Goal: Information Seeking & Learning: Understand process/instructions

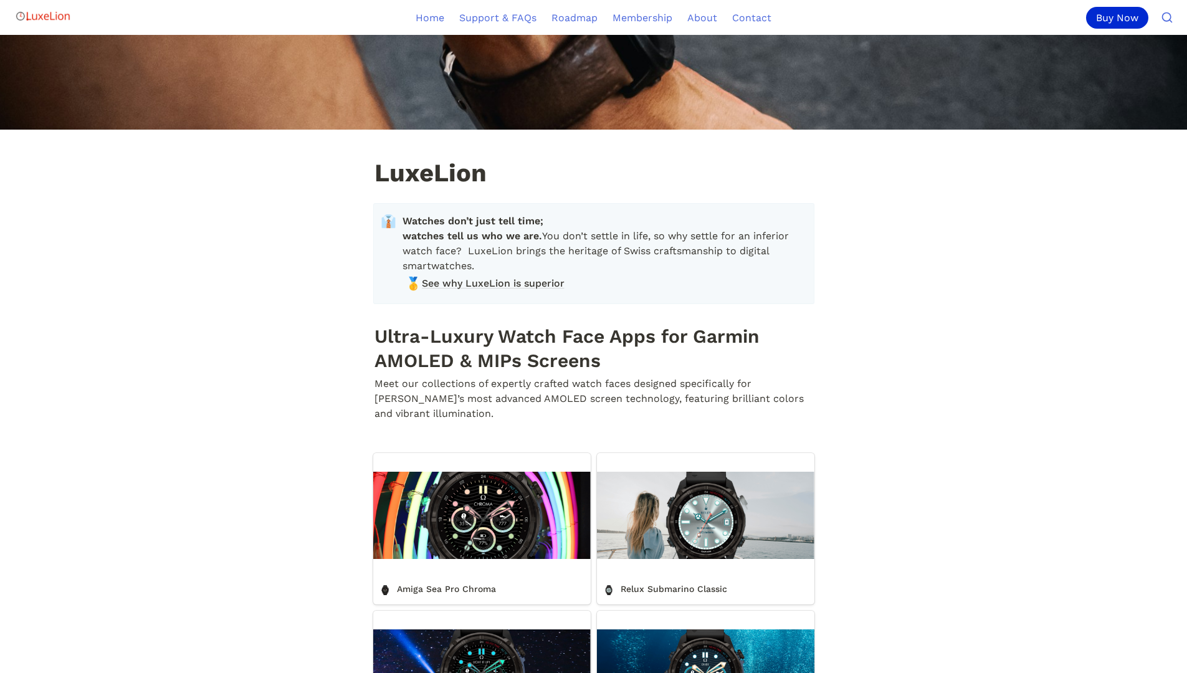
scroll to position [108, 0]
click at [817, 189] on div "LuxeLion" at bounding box center [593, 59] width 1187 height 264
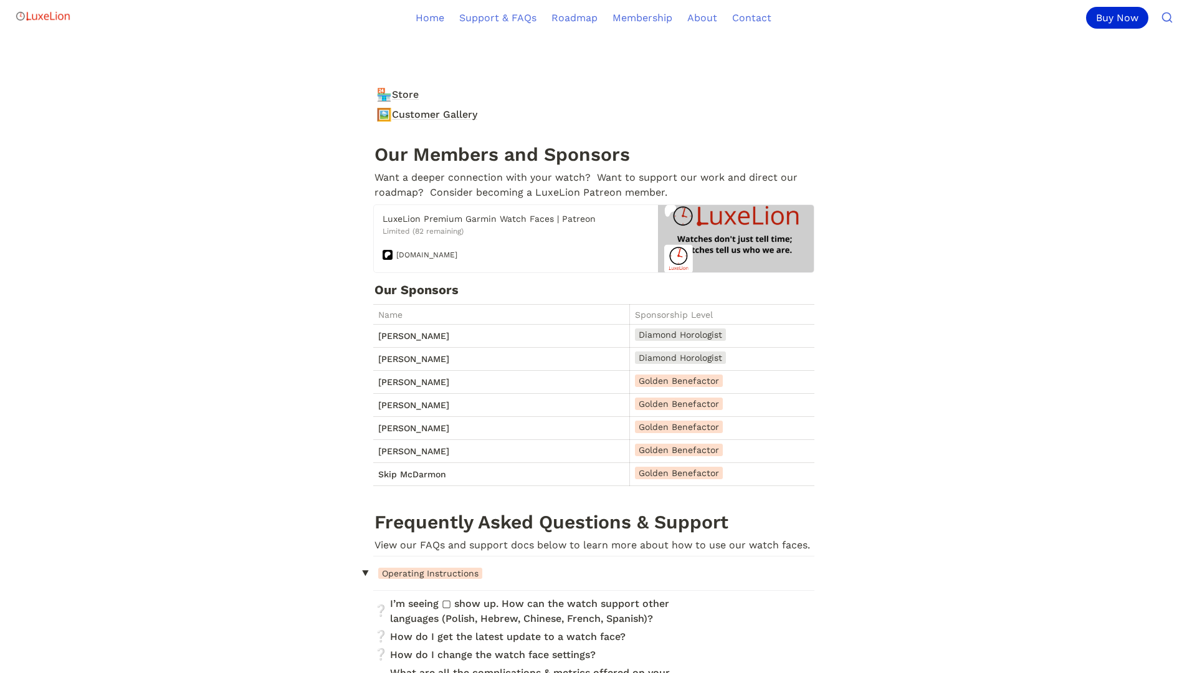
scroll to position [5005, 0]
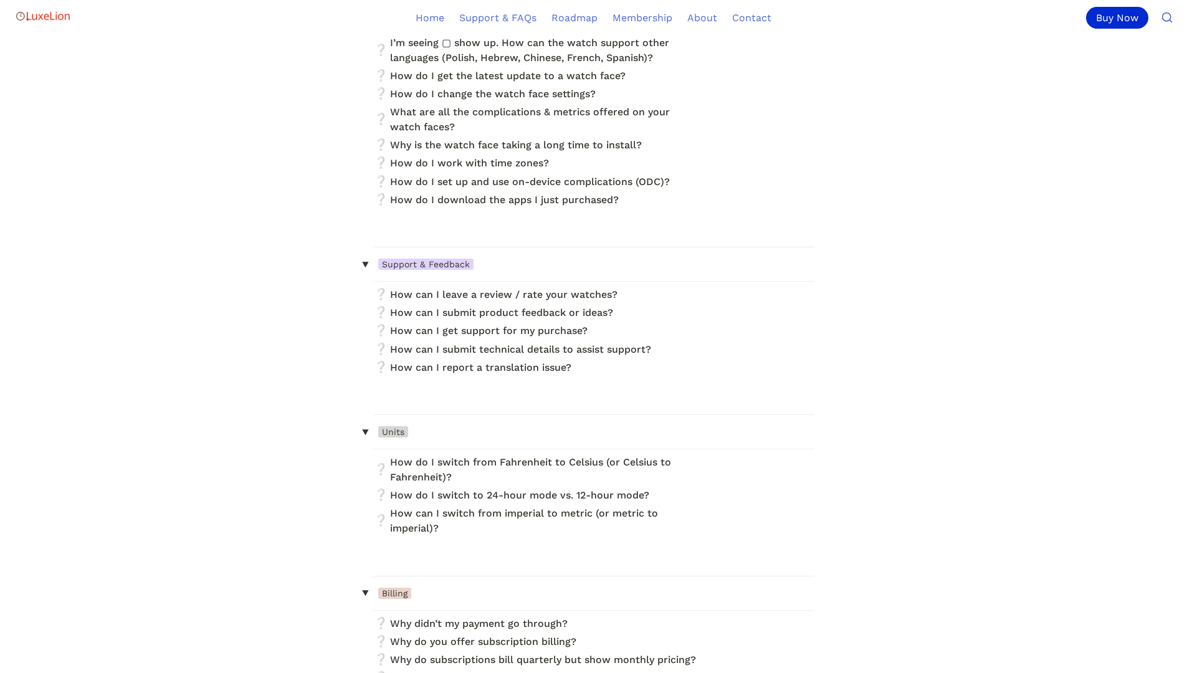
scroll to position [5562, 0]
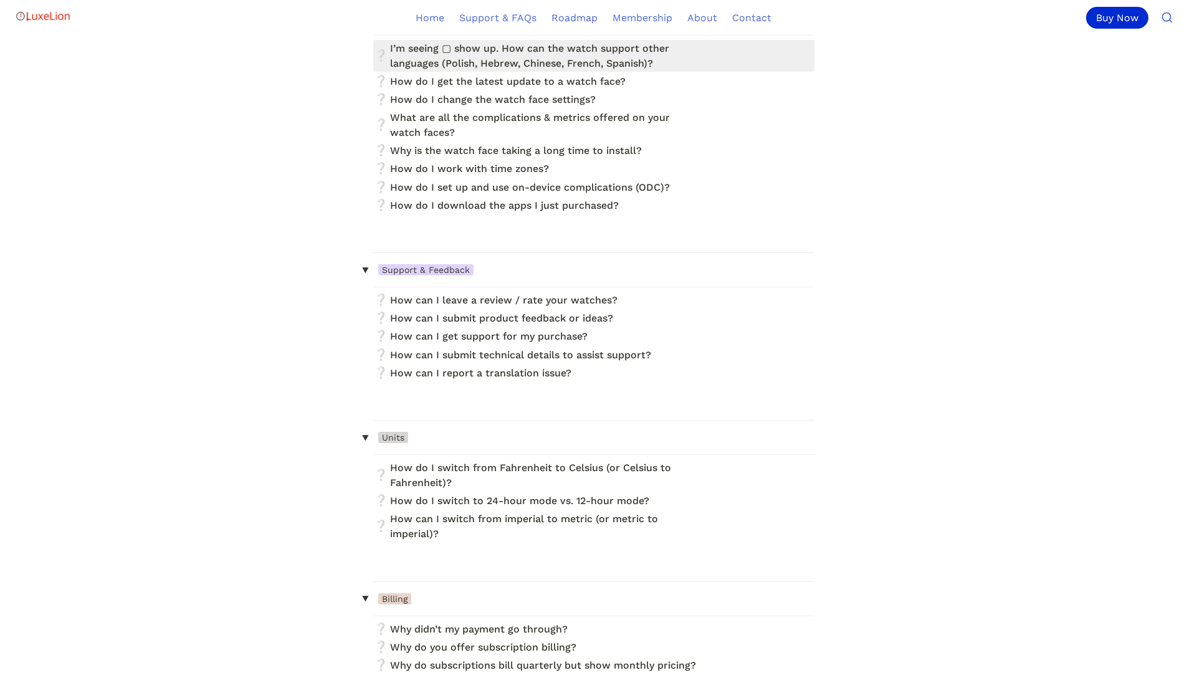
click at [382, 72] on link at bounding box center [593, 56] width 441 height 32
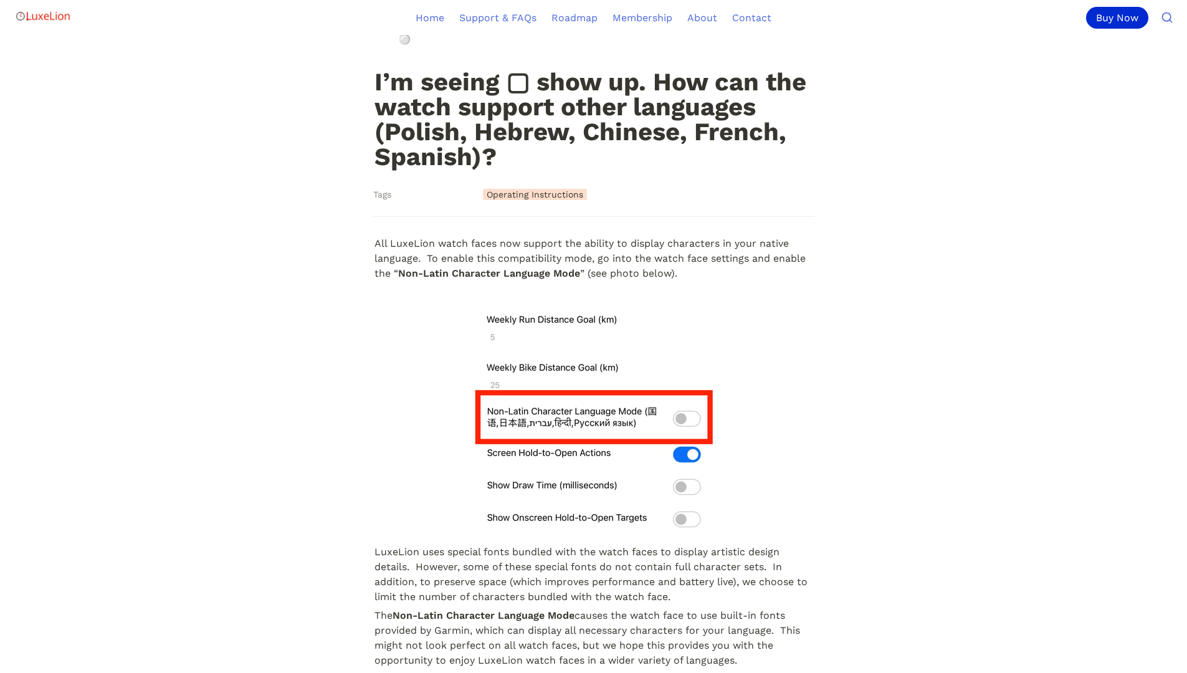
scroll to position [110, 0]
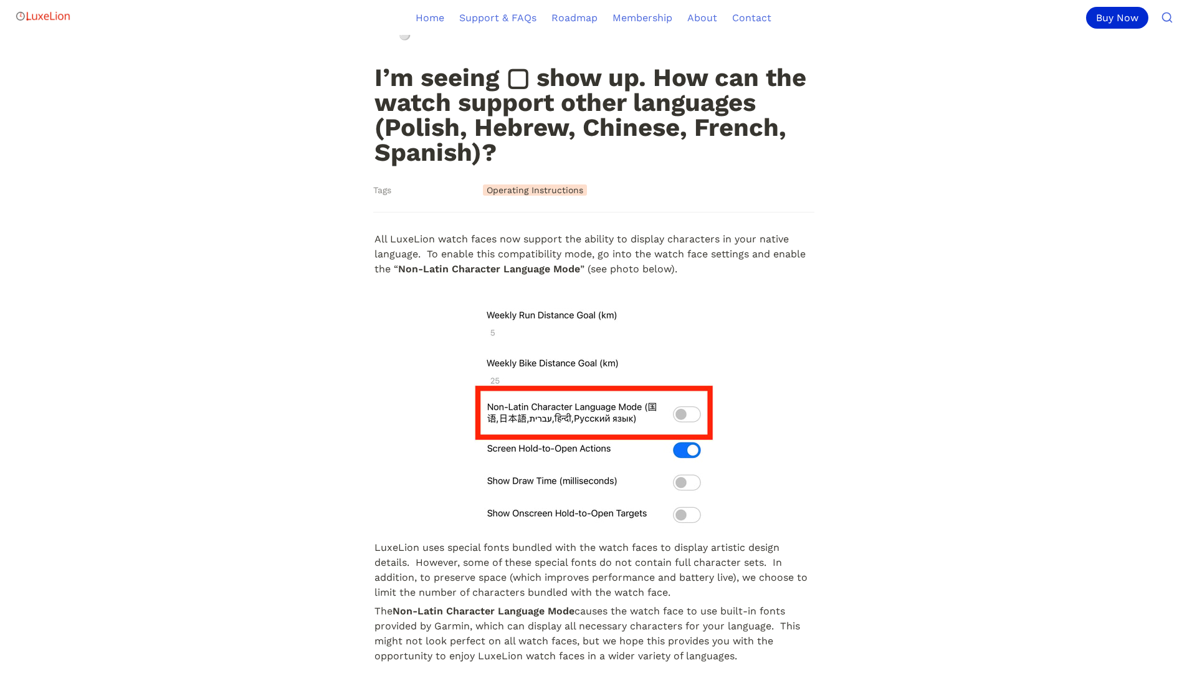
click at [524, 367] on img at bounding box center [593, 419] width 239 height 230
click at [310, 451] on main "❔ I’m seeing ▢ show up. How can the watch support other languages (Polish, Hebr…" at bounding box center [593, 312] width 1187 height 775
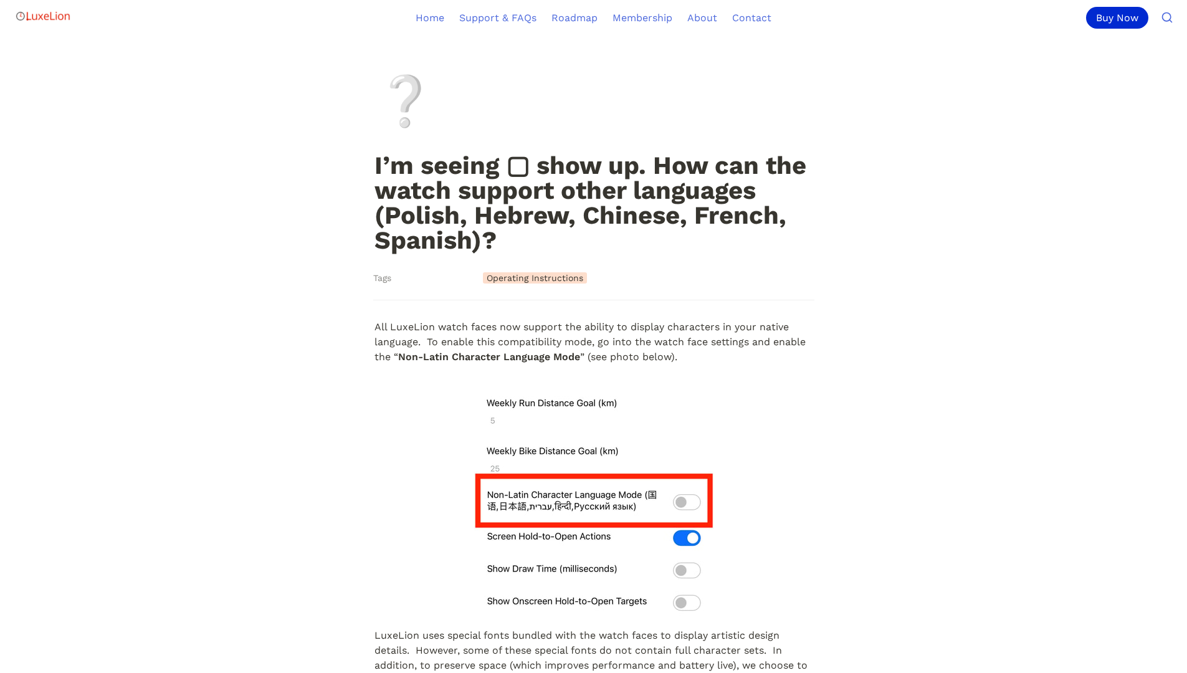
scroll to position [0, 0]
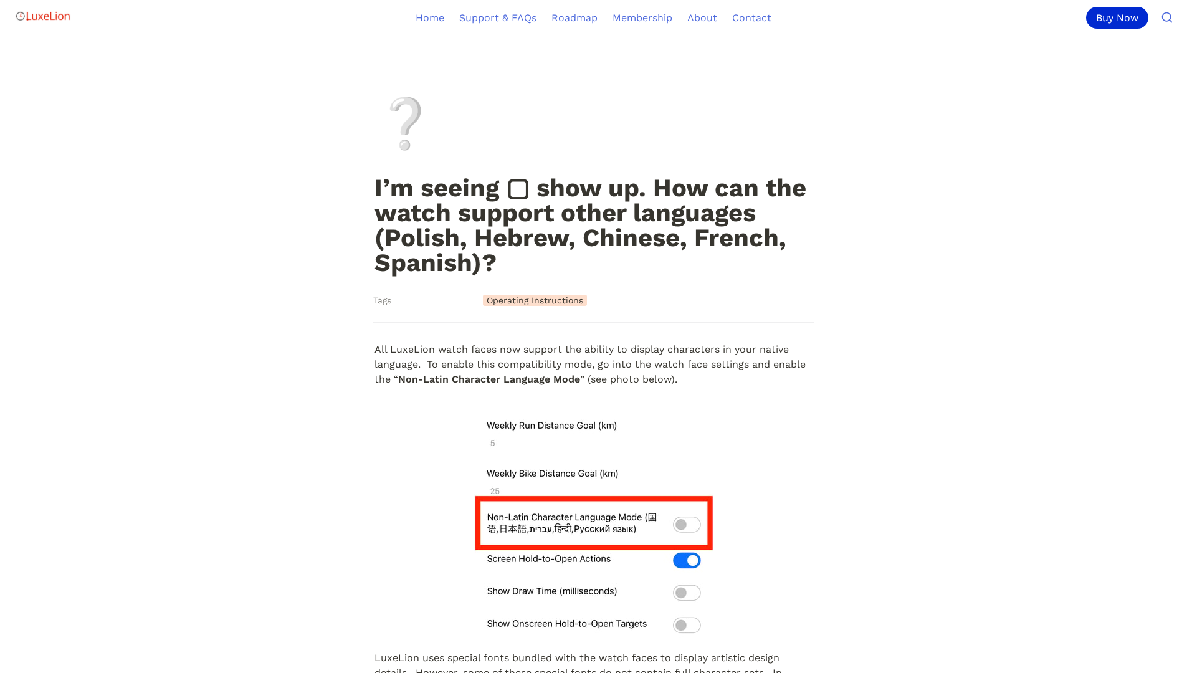
drag, startPoint x: 514, startPoint y: 186, endPoint x: 502, endPoint y: 186, distance: 11.2
click at [502, 186] on h1 "I’m seeing ▢ show up. How can the watch support other languages (Polish, Hebrew…" at bounding box center [593, 226] width 441 height 102
drag, startPoint x: 505, startPoint y: 184, endPoint x: 520, endPoint y: 183, distance: 15.0
click at [520, 183] on h1 "I’m seeing ▢ show up. How can the watch support other languages (Polish, Hebrew…" at bounding box center [593, 226] width 441 height 102
drag, startPoint x: 520, startPoint y: 183, endPoint x: 467, endPoint y: 59, distance: 134.5
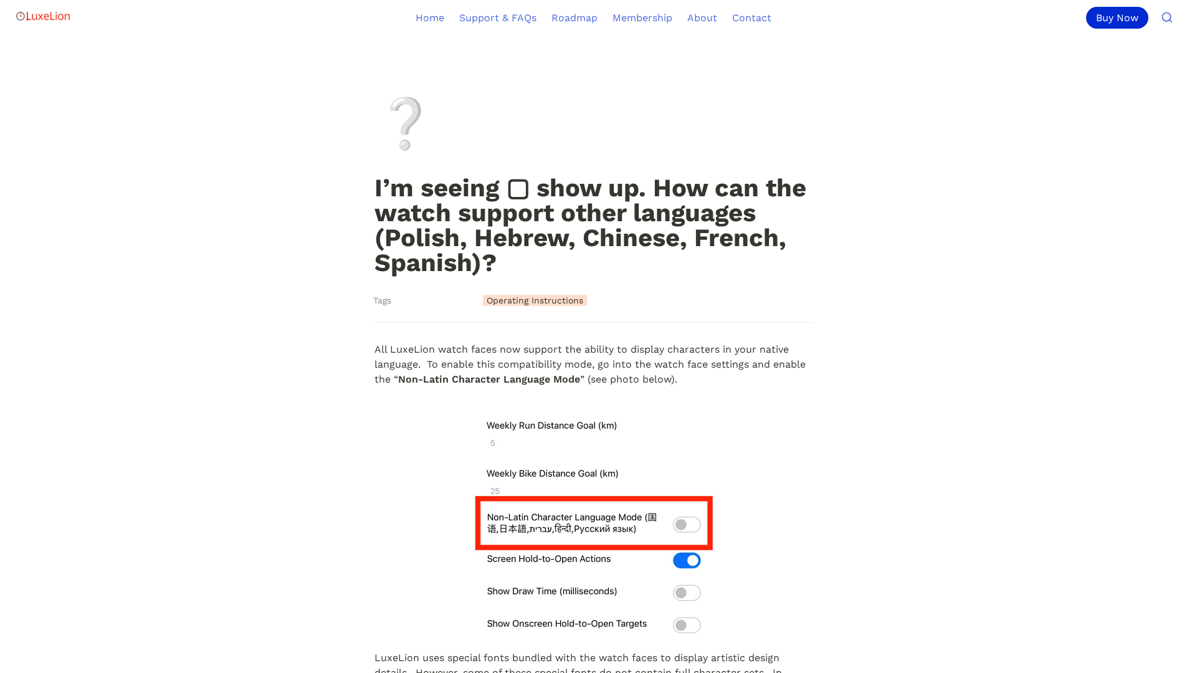
click at [467, 59] on div at bounding box center [593, 78] width 1187 height 87
drag, startPoint x: 525, startPoint y: 185, endPoint x: 513, endPoint y: 181, distance: 12.6
click at [513, 181] on h1 "I’m seeing ▢ show up. How can the watch support other languages (Polish, Hebrew…" at bounding box center [593, 226] width 441 height 102
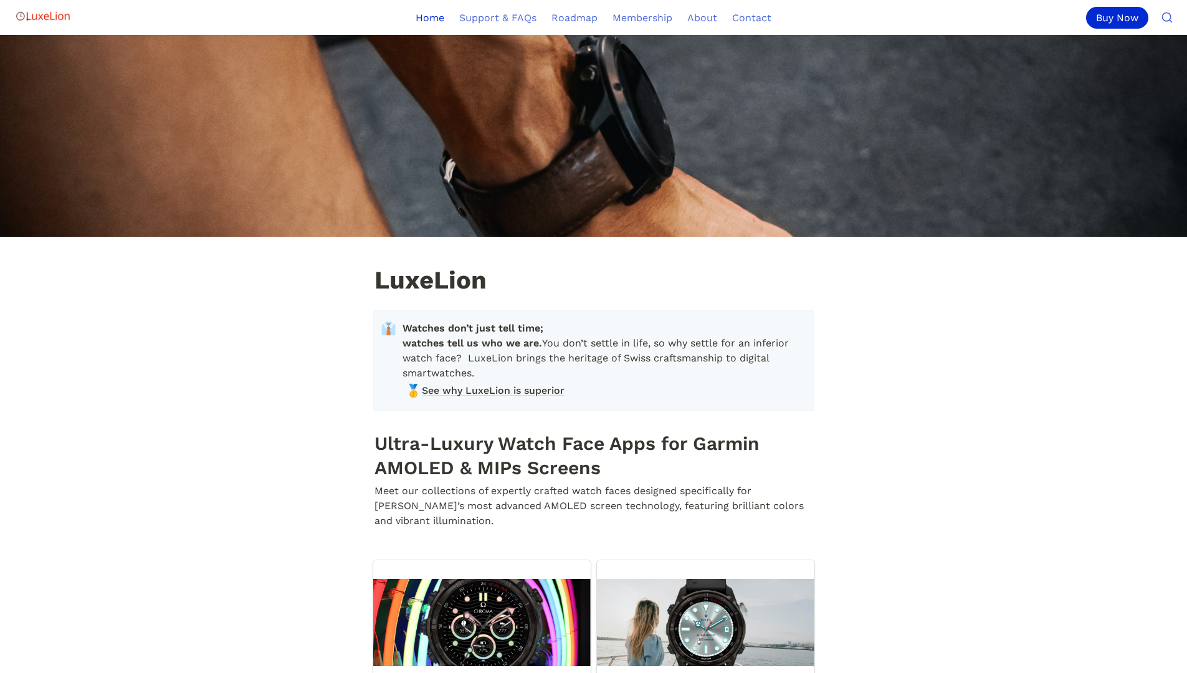
scroll to position [5562, 0]
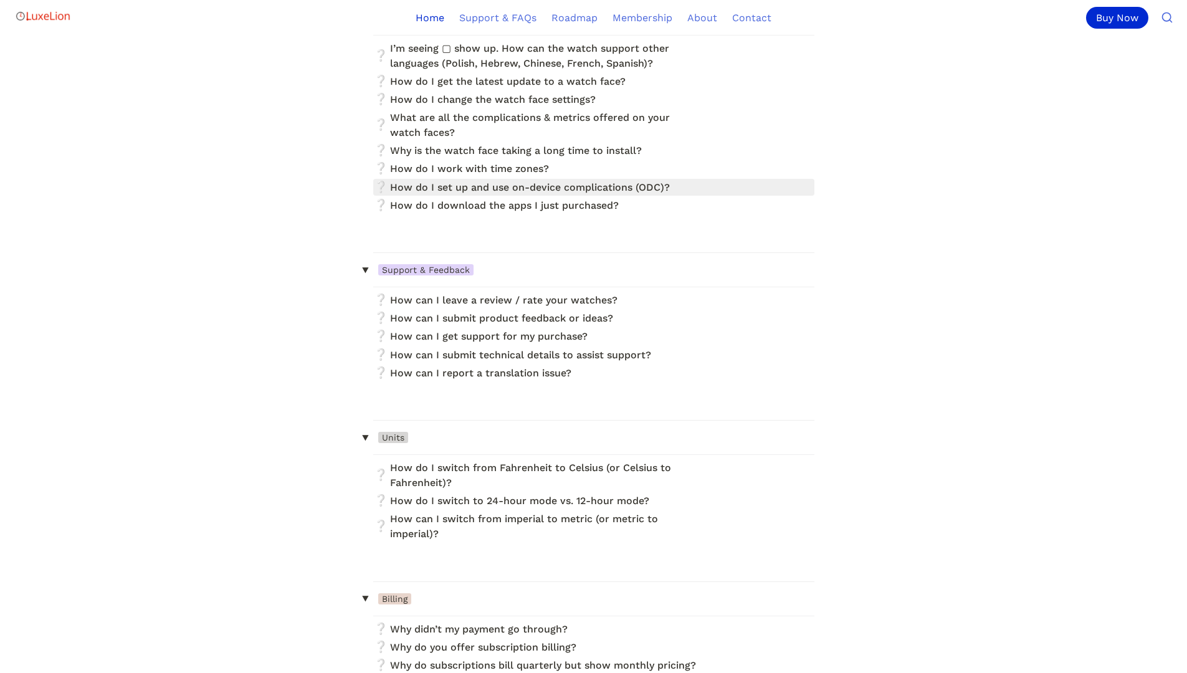
click at [393, 196] on link at bounding box center [593, 187] width 441 height 17
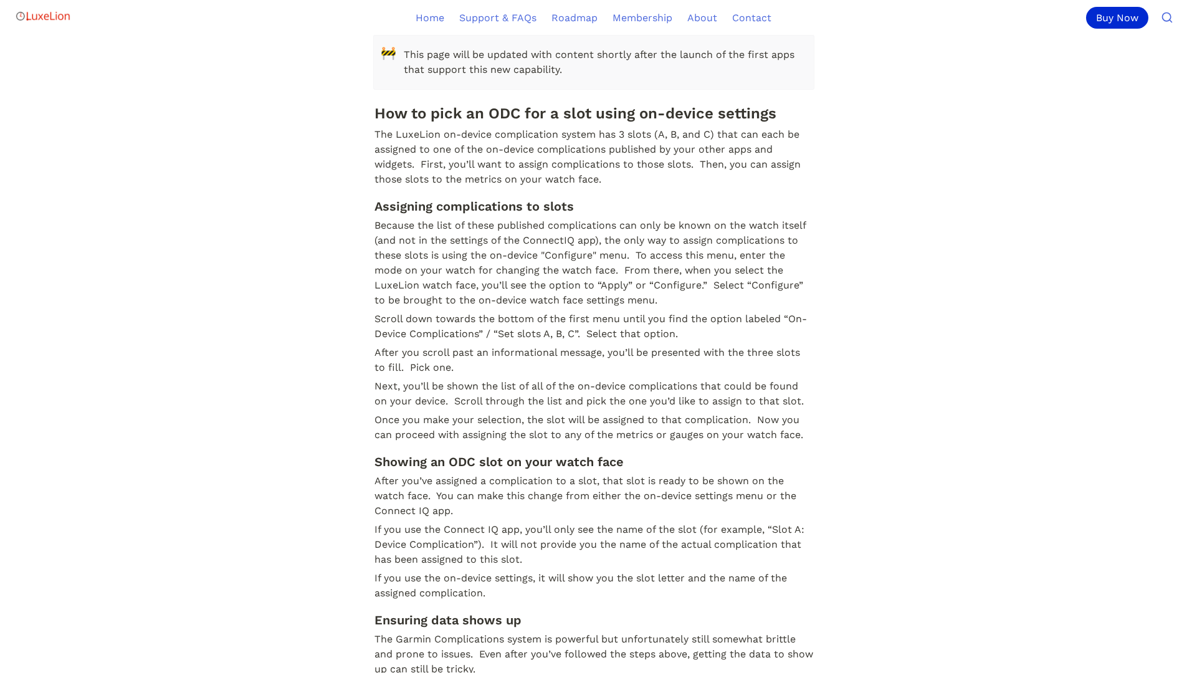
scroll to position [257, 0]
